Goal: Task Accomplishment & Management: Manage account settings

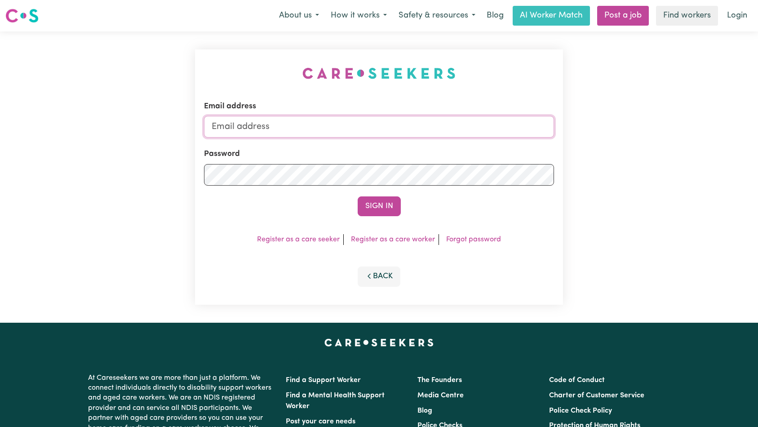
click at [376, 121] on input "Email address" at bounding box center [379, 127] width 350 height 22
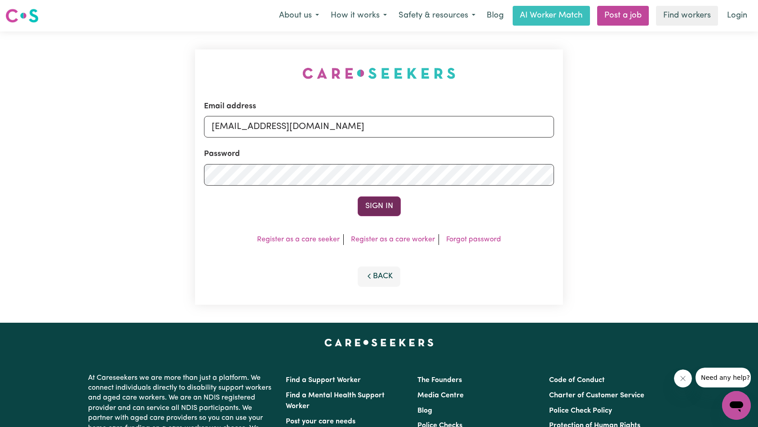
type input "[EMAIL_ADDRESS][DOMAIN_NAME]"
click at [367, 207] on button "Sign In" at bounding box center [379, 206] width 43 height 20
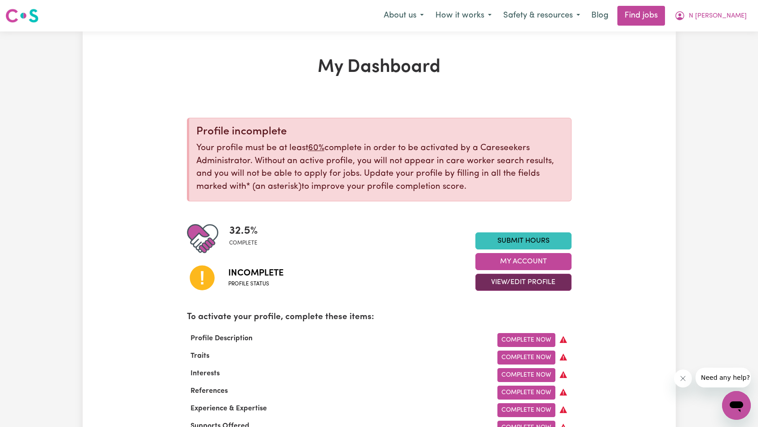
click at [498, 283] on button "View/Edit Profile" at bounding box center [523, 282] width 96 height 17
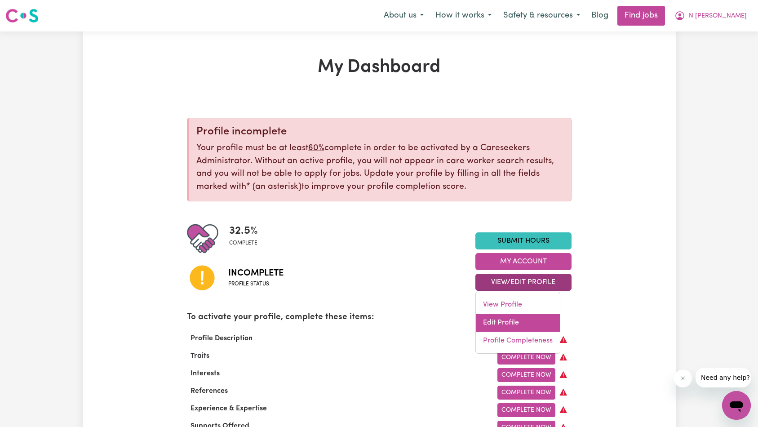
click at [509, 319] on link "Edit Profile" at bounding box center [518, 323] width 84 height 18
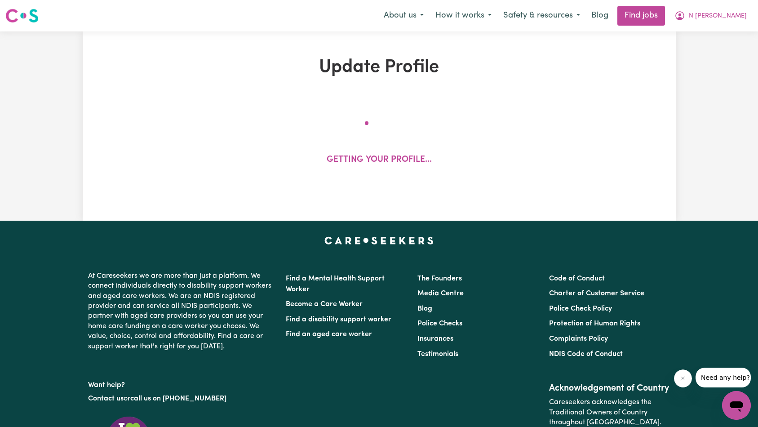
select select "[DEMOGRAPHIC_DATA]"
select select "Student Visa"
select select "Studying a healthcare related degree or qualification"
select select "39"
select select "85"
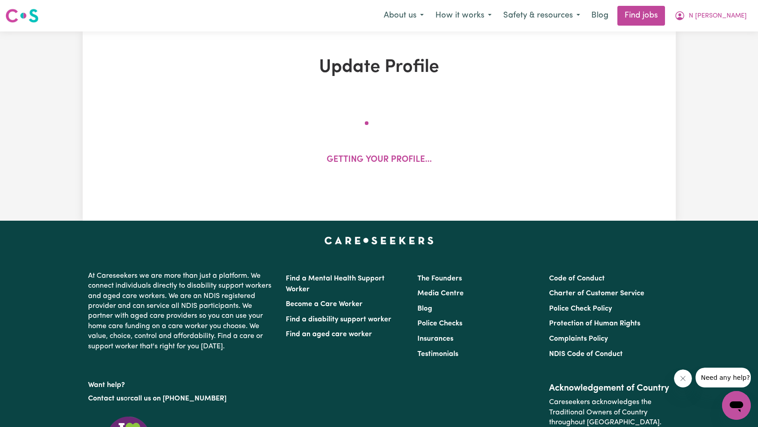
select select "85"
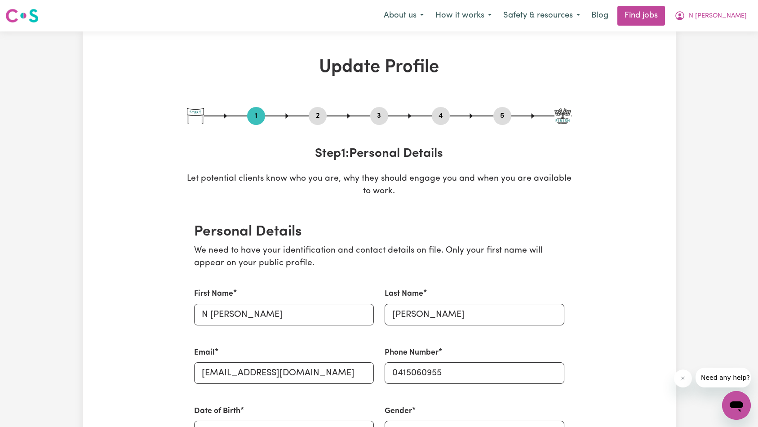
click at [311, 115] on button "2" at bounding box center [318, 116] width 18 height 12
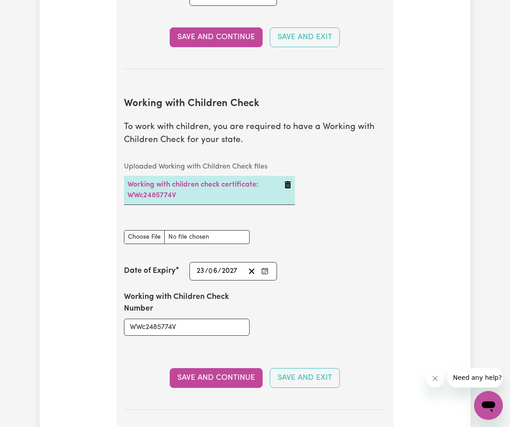
scroll to position [806, 0]
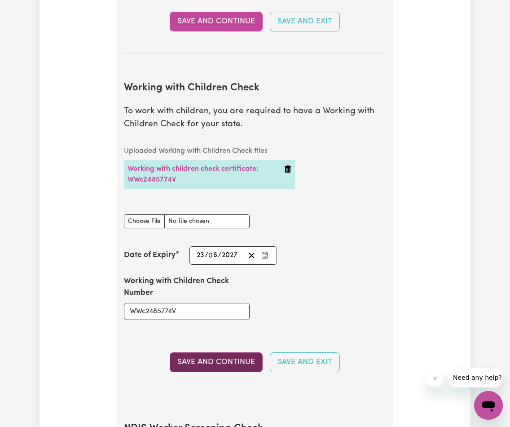
click at [230, 360] on button "Save and Continue" at bounding box center [216, 362] width 93 height 20
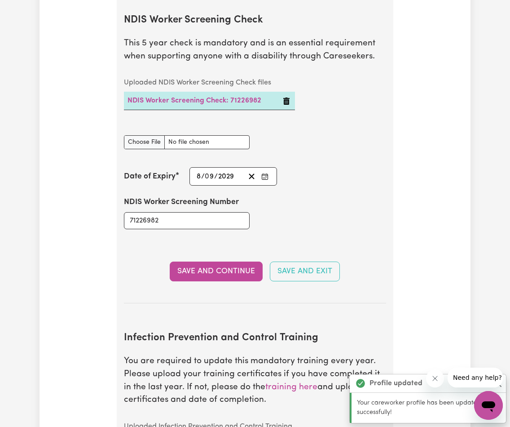
scroll to position [1215, 0]
